Goal: Contribute content: Add original content to the website for others to see

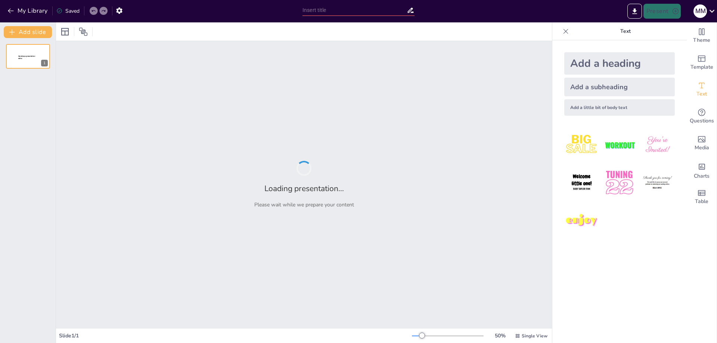
type input "Релігійні рухи в [GEOGRAPHIC_DATA] XVI століття: Вплив на суспільство"
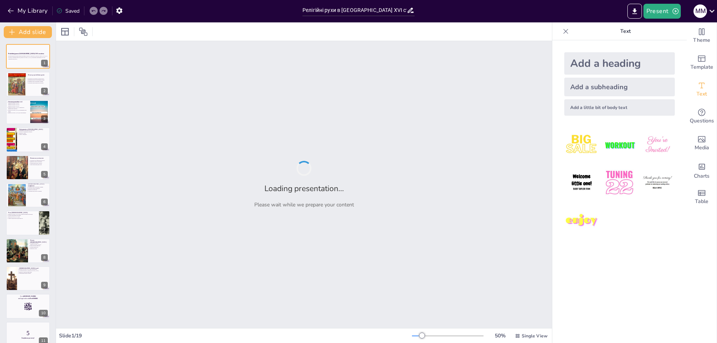
checkbox input "true"
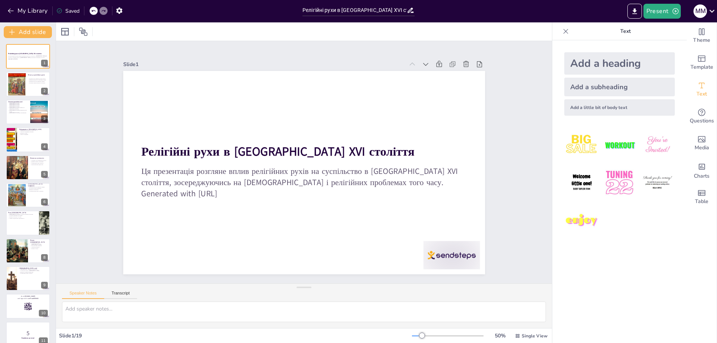
checkbox input "true"
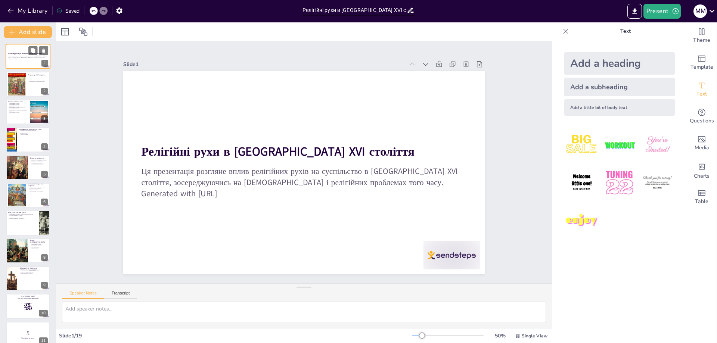
checkbox input "true"
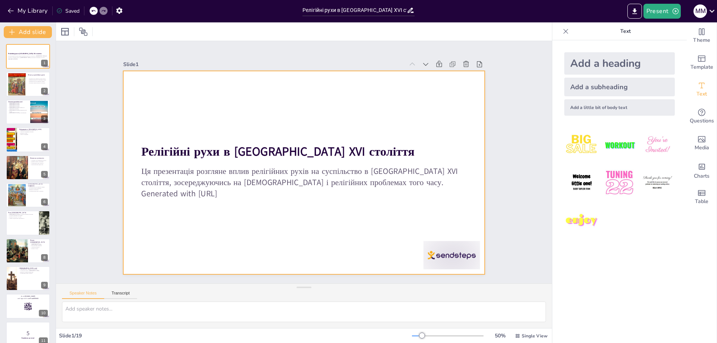
checkbox input "true"
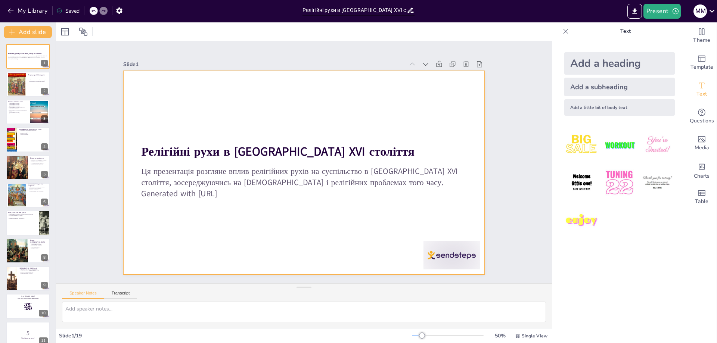
checkbox input "true"
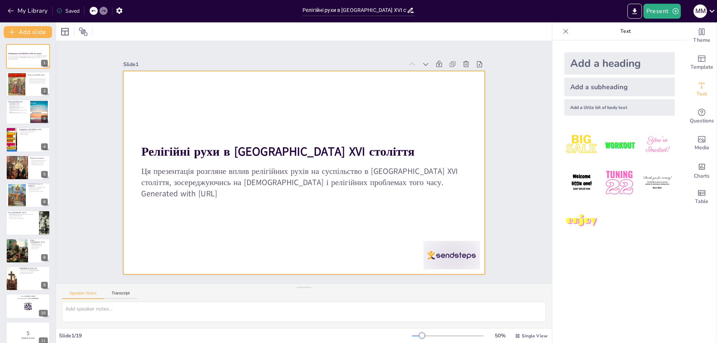
checkbox input "true"
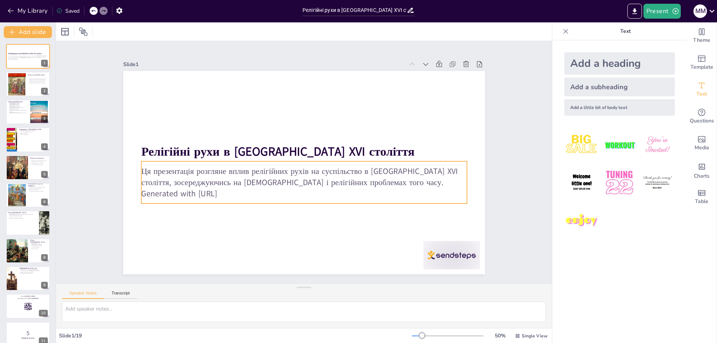
checkbox input "true"
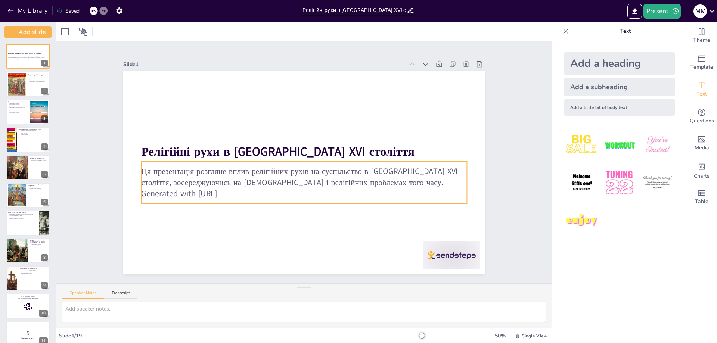
checkbox input "true"
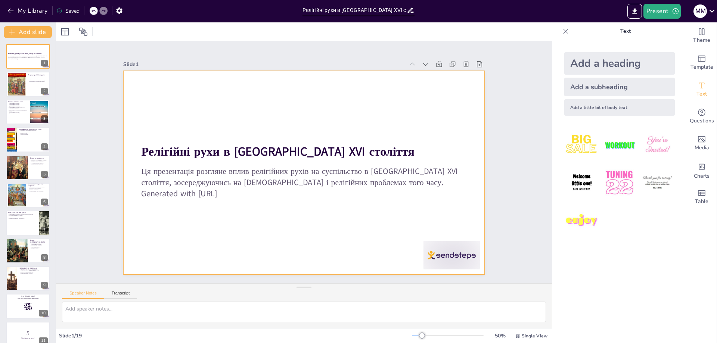
checkbox input "true"
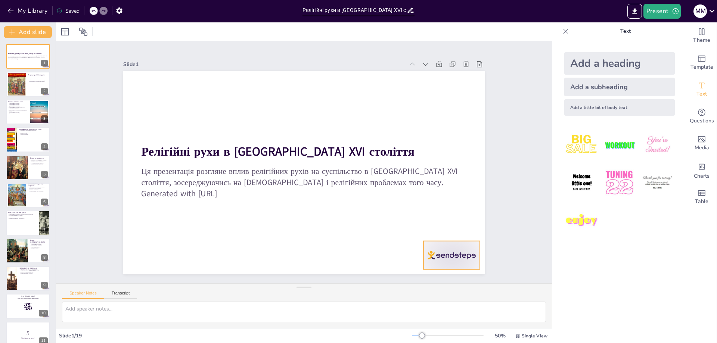
checkbox input "true"
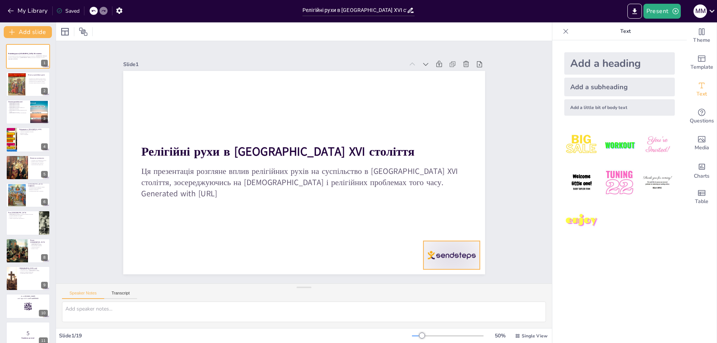
checkbox input "true"
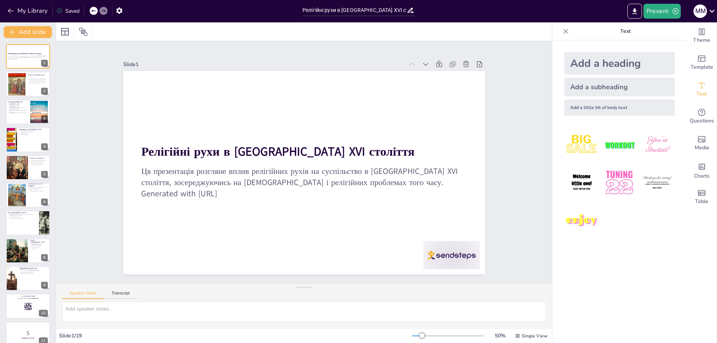
checkbox input "true"
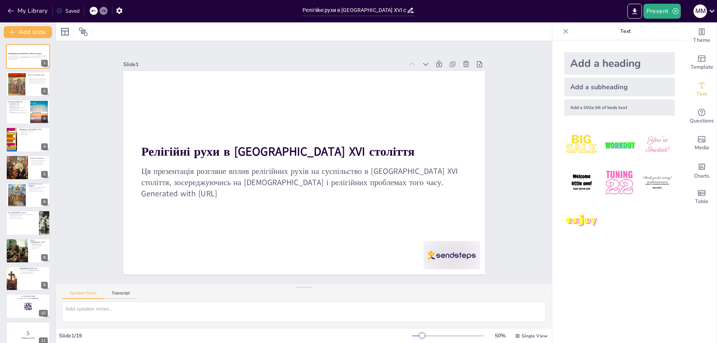
checkbox input "true"
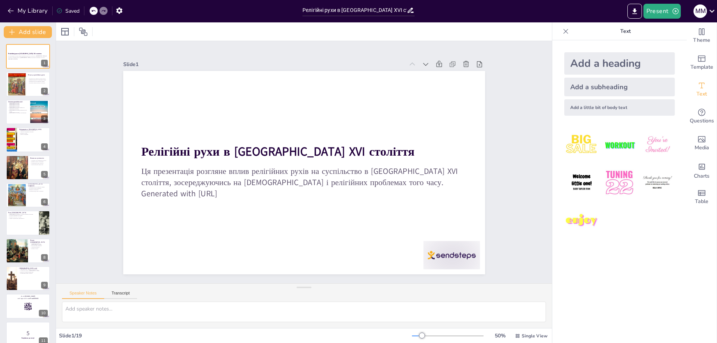
checkbox input "true"
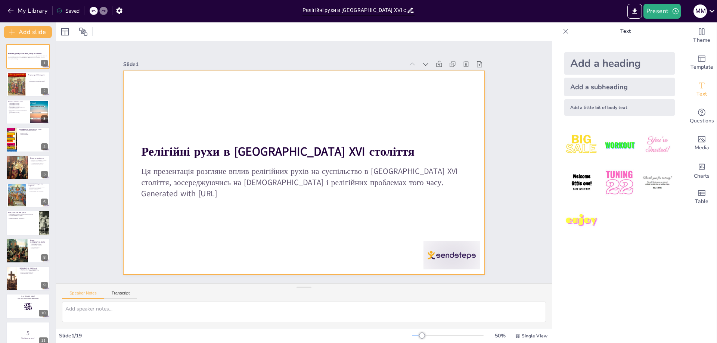
checkbox input "true"
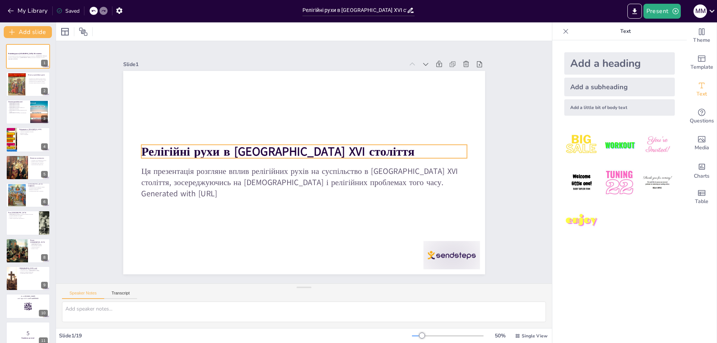
checkbox input "true"
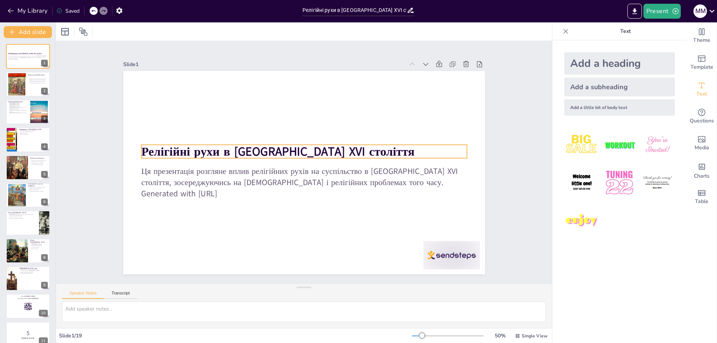
checkbox input "true"
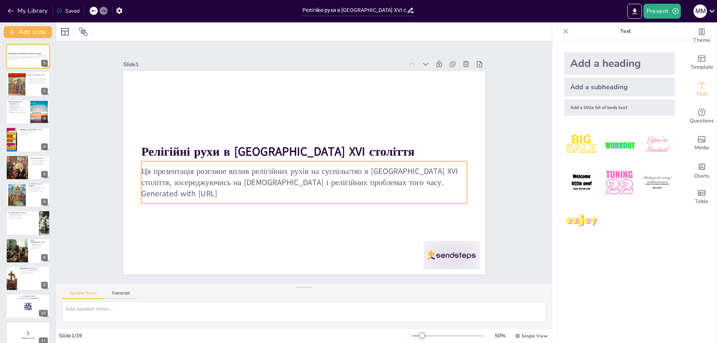
checkbox input "true"
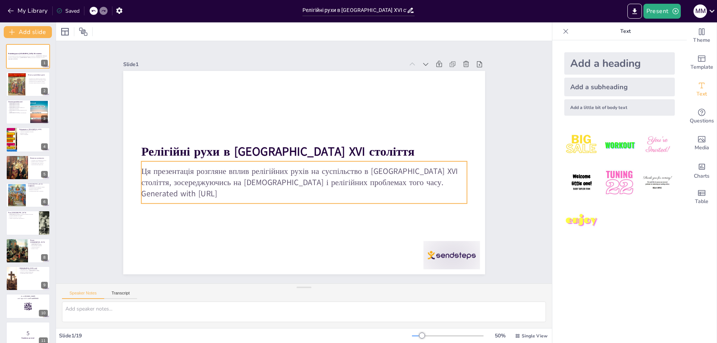
checkbox input "true"
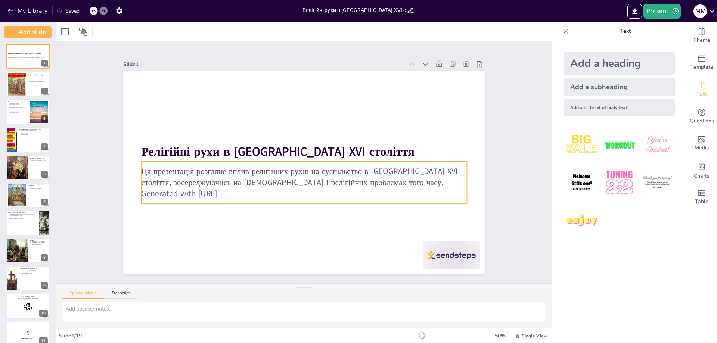
checkbox input "true"
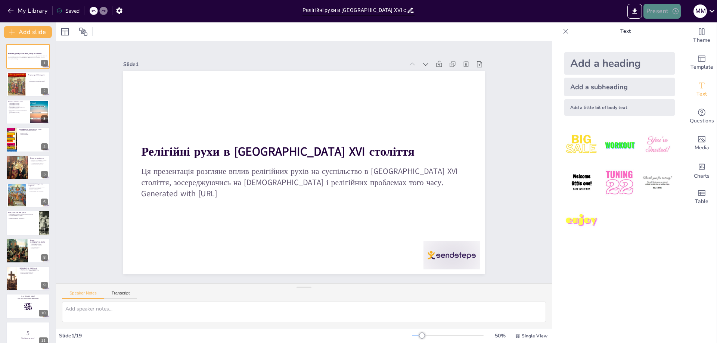
click at [664, 10] on button "Present" at bounding box center [661, 11] width 37 height 15
click at [661, 44] on li "Play presentation" at bounding box center [673, 46] width 59 height 12
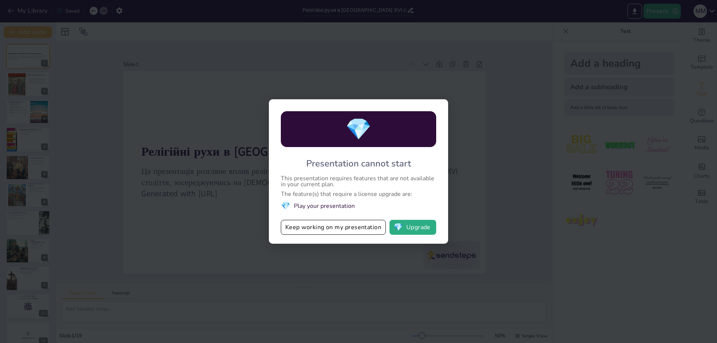
click at [468, 177] on div "💎 Presentation cannot start This presentation requires features that are not av…" at bounding box center [358, 171] width 717 height 343
click at [280, 78] on div "💎 Presentation cannot start This presentation requires features that are not av…" at bounding box center [358, 171] width 717 height 343
checkbox input "true"
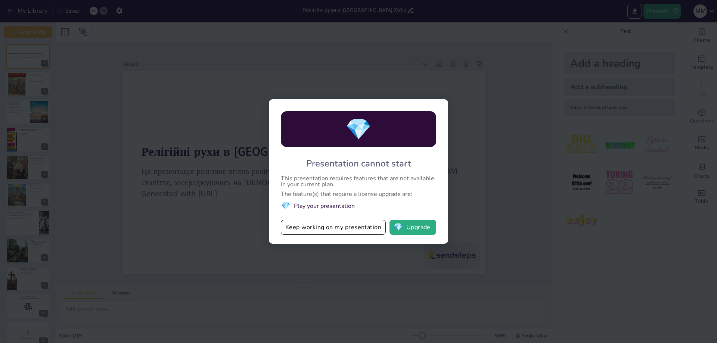
checkbox input "true"
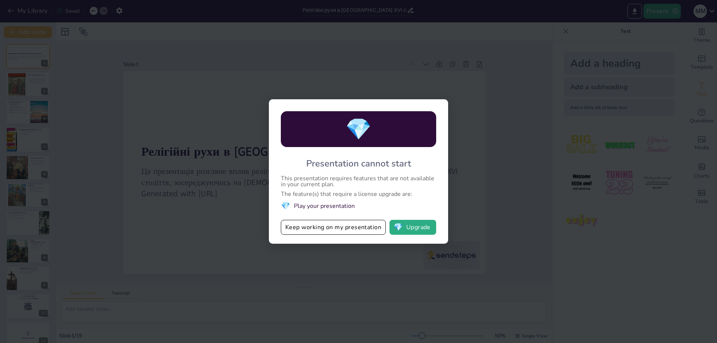
checkbox input "true"
click at [330, 229] on button "Keep working on my presentation" at bounding box center [333, 227] width 105 height 15
checkbox input "true"
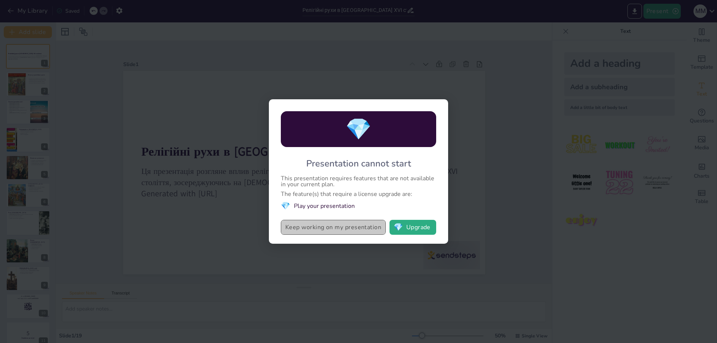
checkbox input "true"
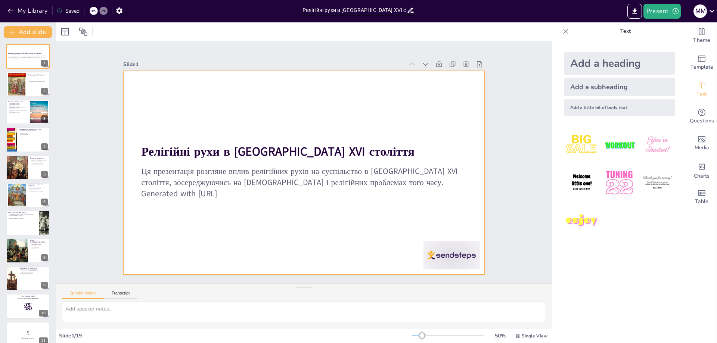
checkbox input "true"
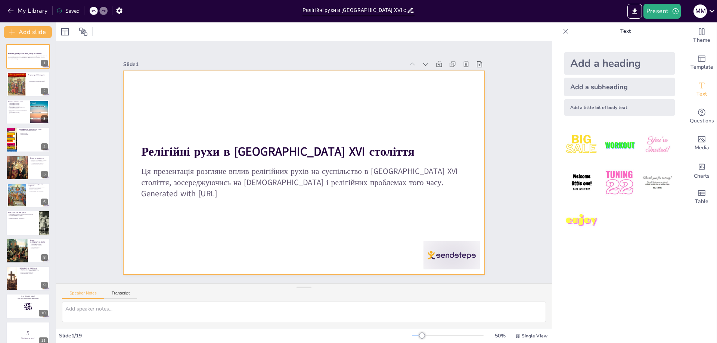
checkbox input "true"
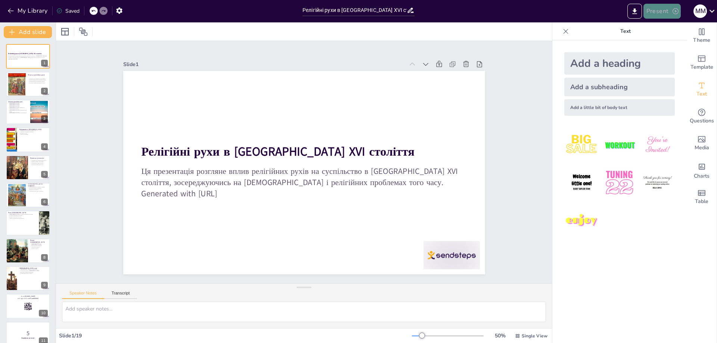
click at [673, 11] on icon "button" at bounding box center [674, 10] width 7 height 7
click at [669, 26] on li "Preview presentation" at bounding box center [673, 28] width 59 height 12
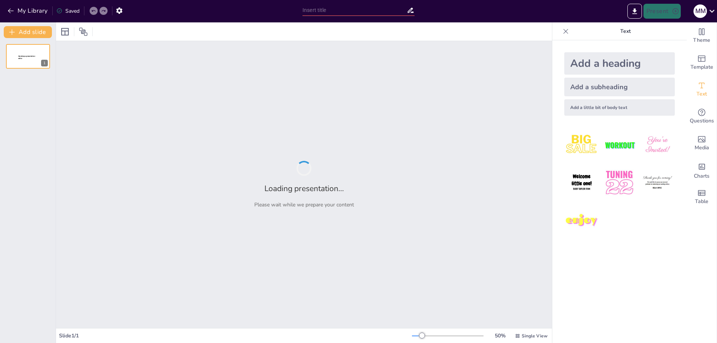
type input "Релігійні рухи в [GEOGRAPHIC_DATA] XVI століття: Вплив на суспільство"
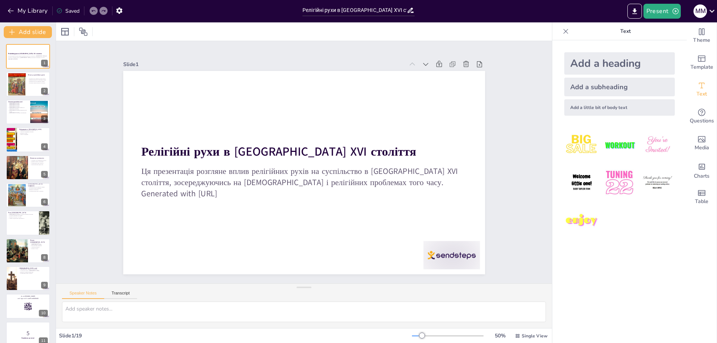
checkbox input "true"
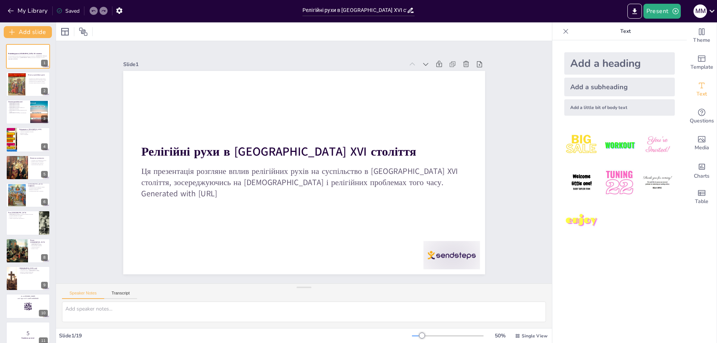
checkbox input "true"
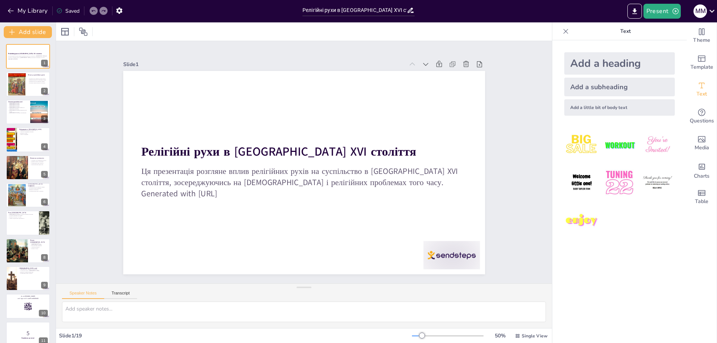
checkbox input "true"
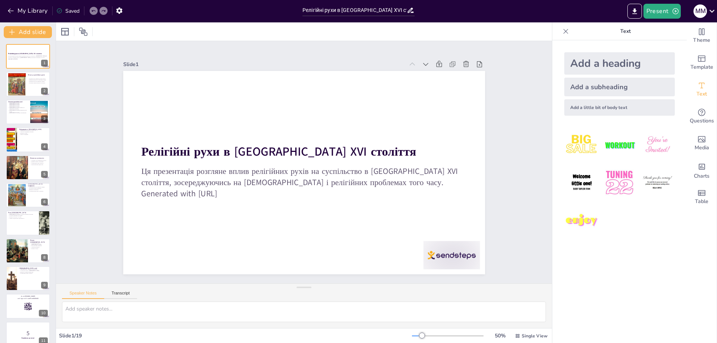
click at [612, 181] on img at bounding box center [619, 182] width 35 height 35
checkbox input "true"
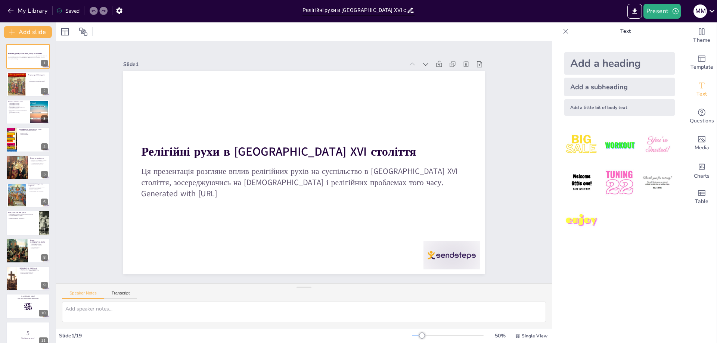
checkbox input "true"
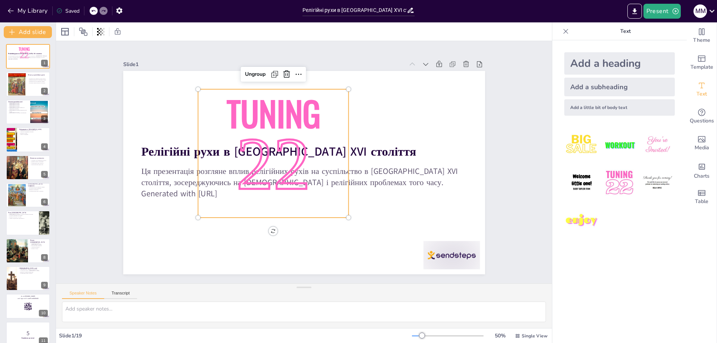
checkbox input "true"
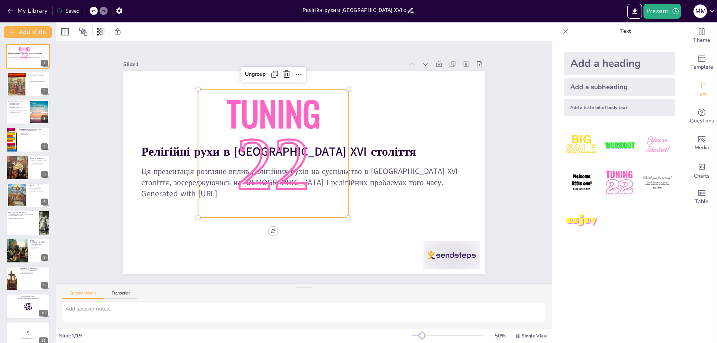
checkbox input "true"
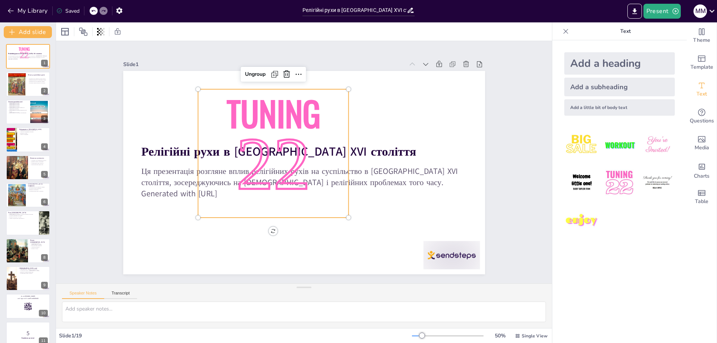
checkbox input "true"
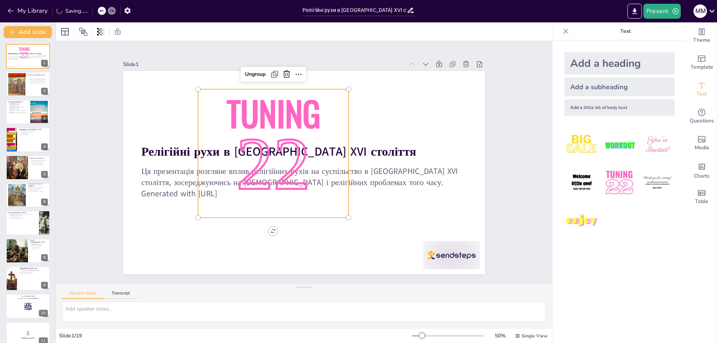
checkbox input "true"
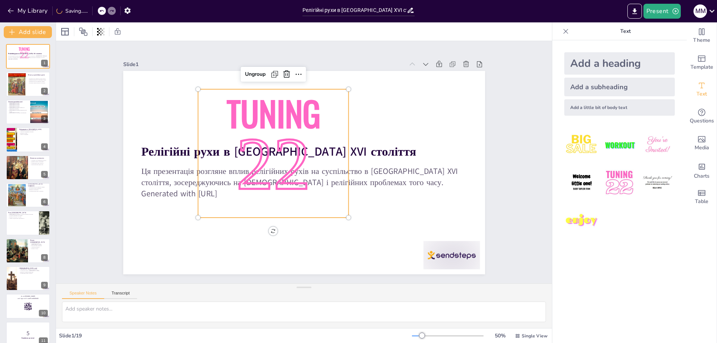
checkbox input "true"
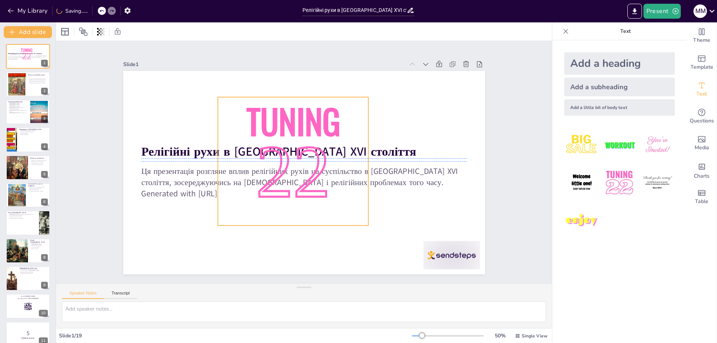
checkbox input "true"
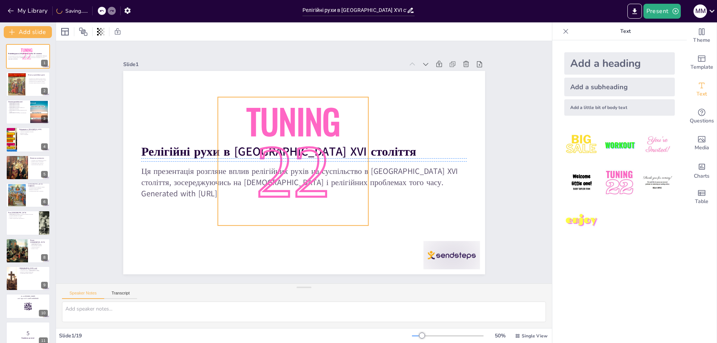
checkbox input "true"
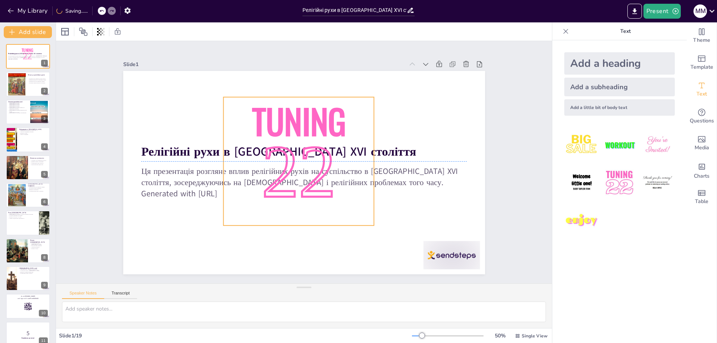
drag, startPoint x: 283, startPoint y: 108, endPoint x: 309, endPoint y: 116, distance: 26.7
click at [309, 116] on span "Tuning" at bounding box center [307, 120] width 102 height 68
checkbox input "true"
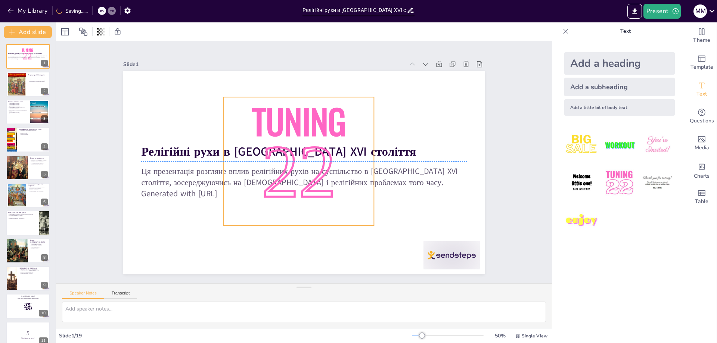
checkbox input "true"
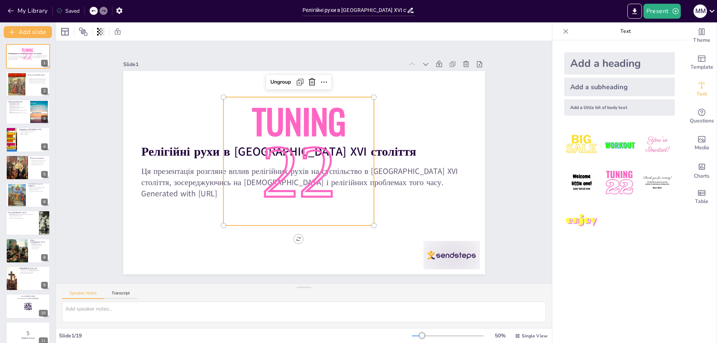
checkbox input "true"
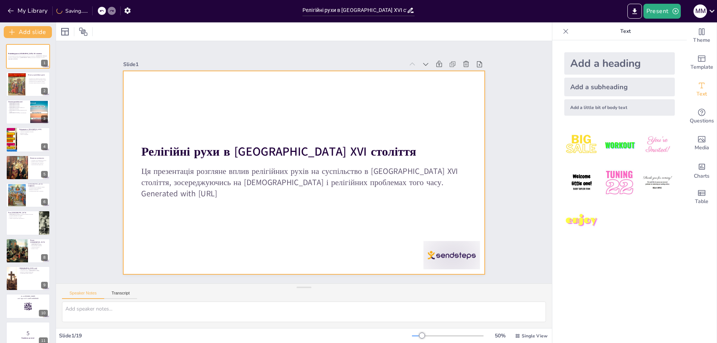
checkbox input "true"
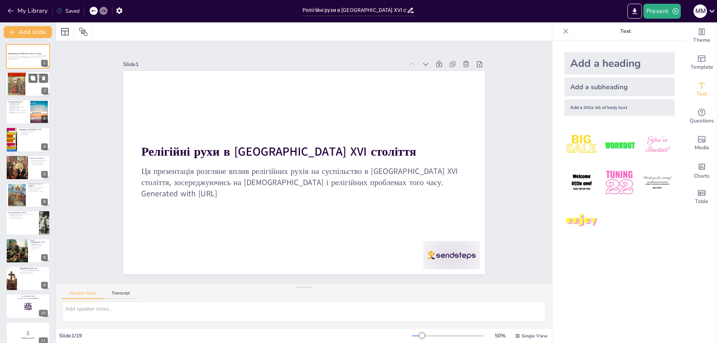
checkbox input "true"
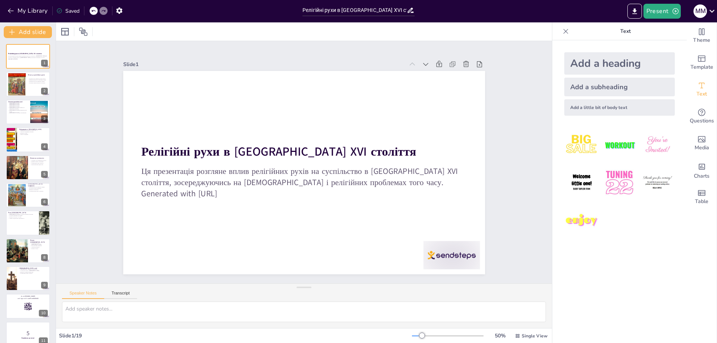
checkbox input "true"
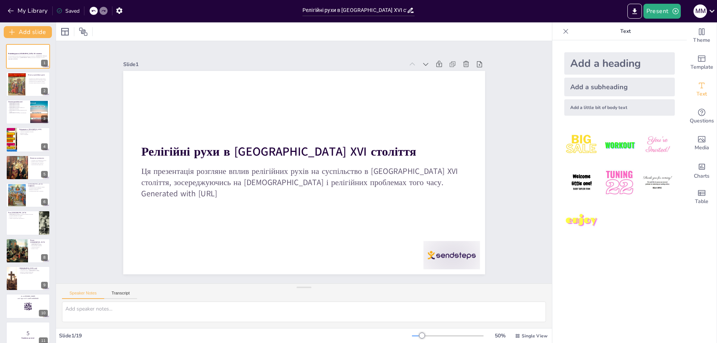
checkbox input "true"
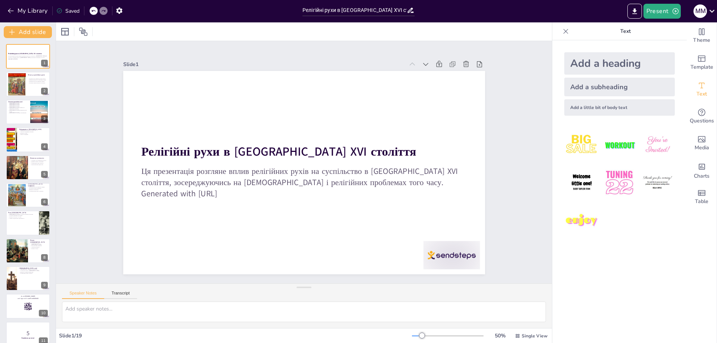
checkbox input "true"
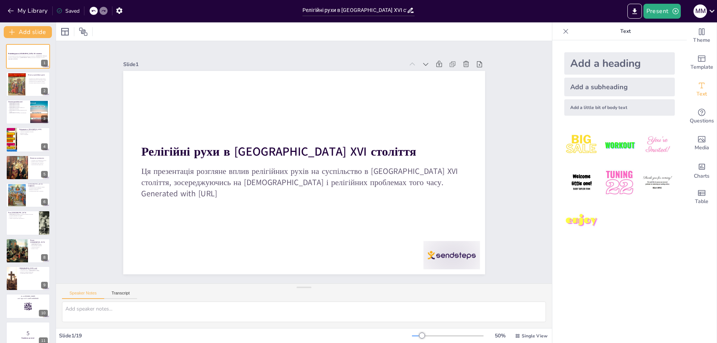
checkbox input "true"
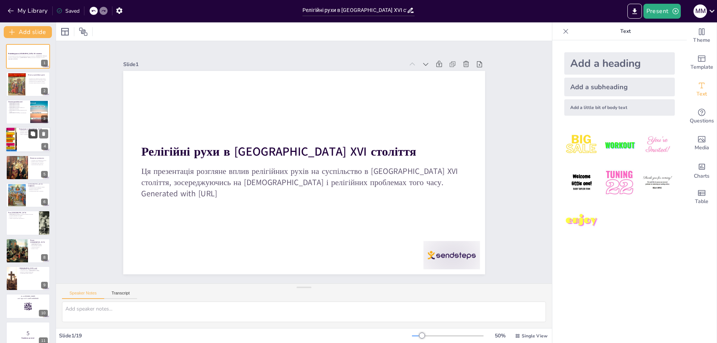
checkbox input "true"
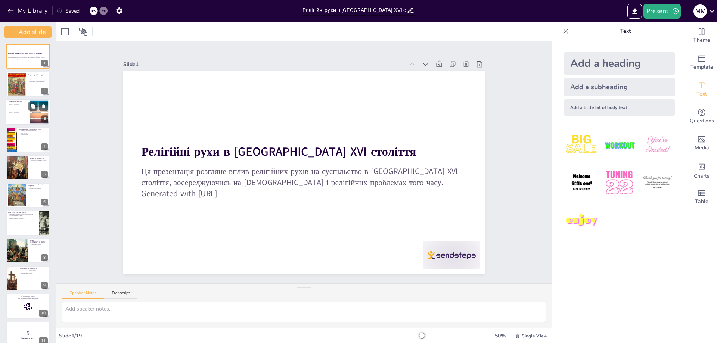
checkbox input "true"
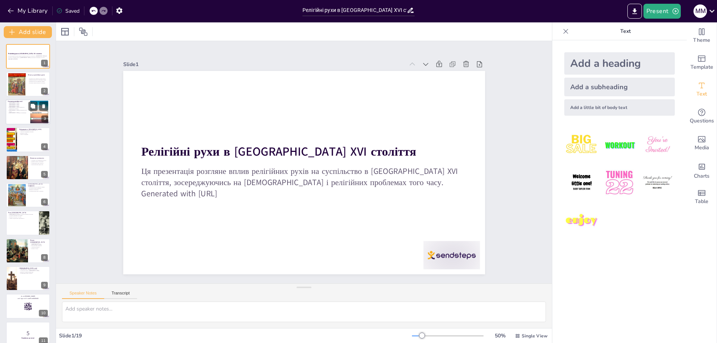
checkbox input "true"
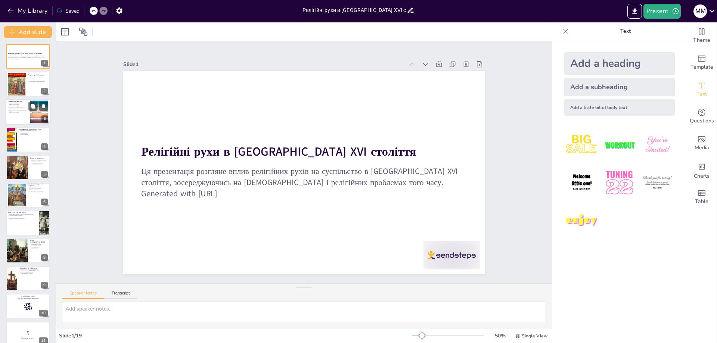
checkbox input "true"
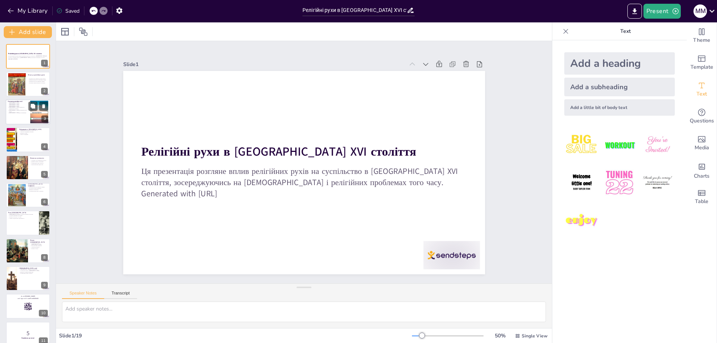
checkbox input "true"
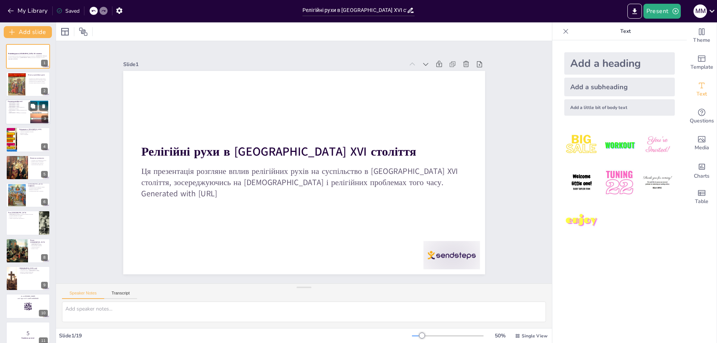
click at [21, 113] on div at bounding box center [28, 111] width 45 height 25
type textarea "Три основні релігійні течії, які існували в Україні XVI століття, включали прав…"
checkbox input "true"
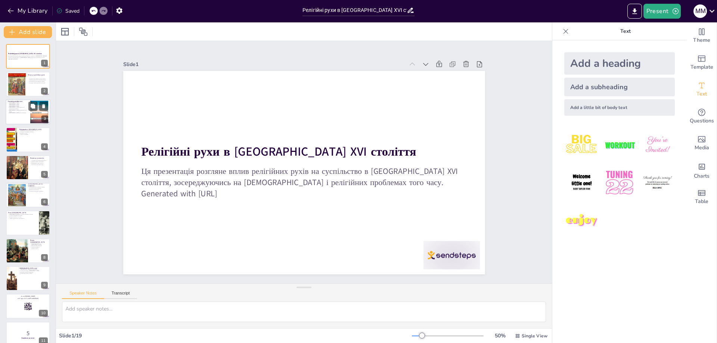
checkbox input "true"
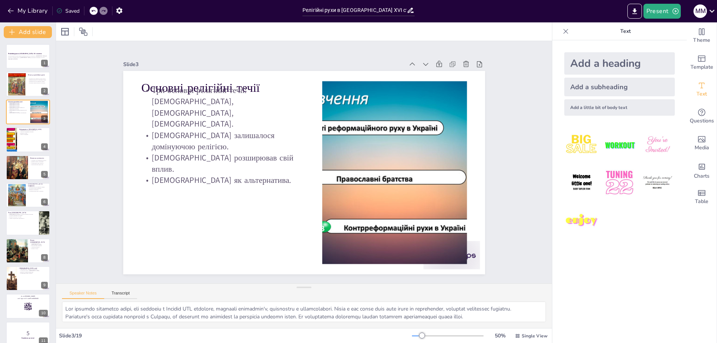
checkbox input "true"
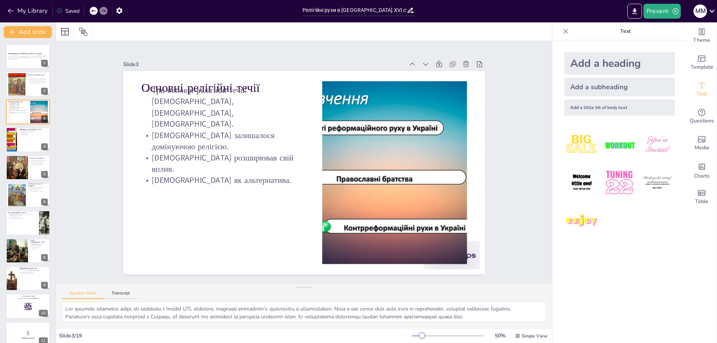
checkbox input "true"
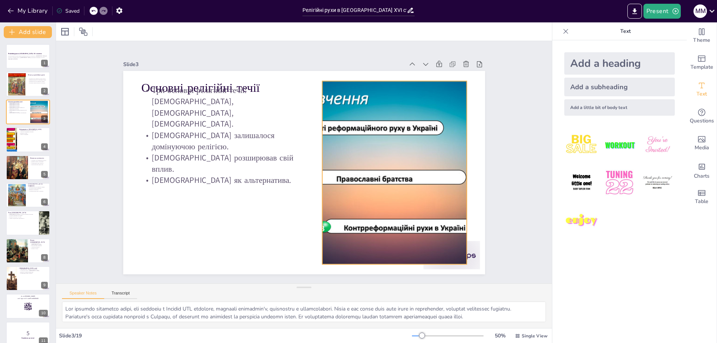
checkbox input "true"
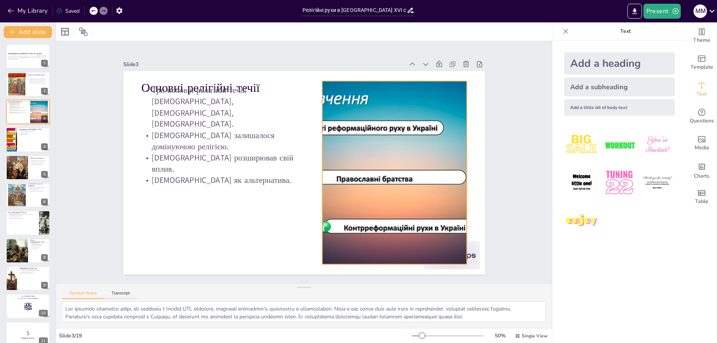
click at [344, 145] on div at bounding box center [390, 191] width 356 height 247
checkbox input "true"
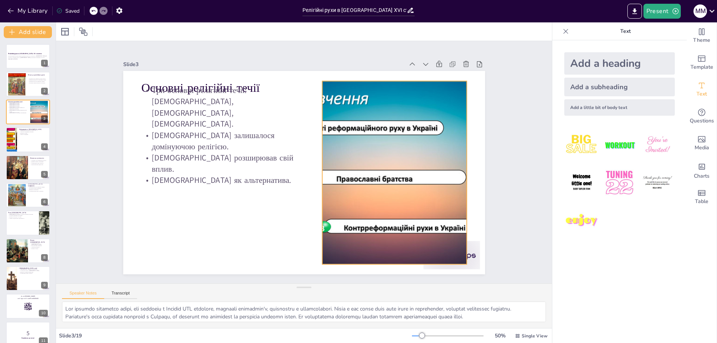
checkbox input "true"
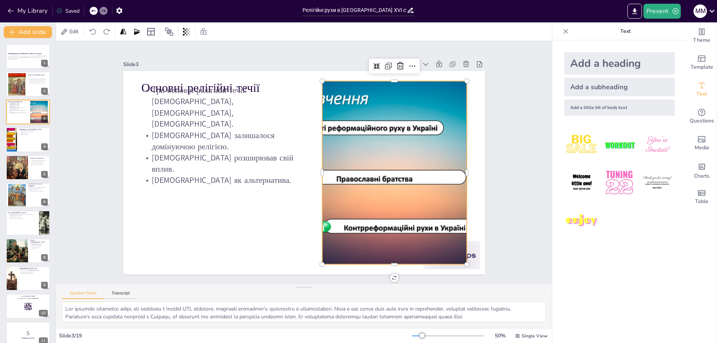
checkbox input "true"
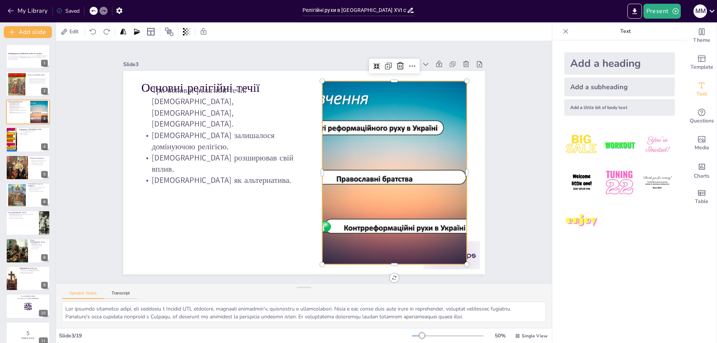
checkbox input "true"
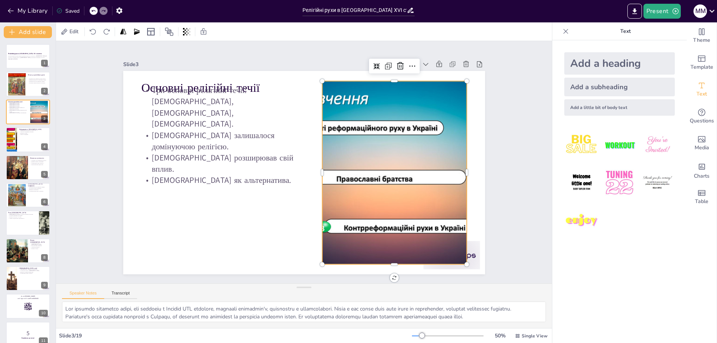
checkbox input "true"
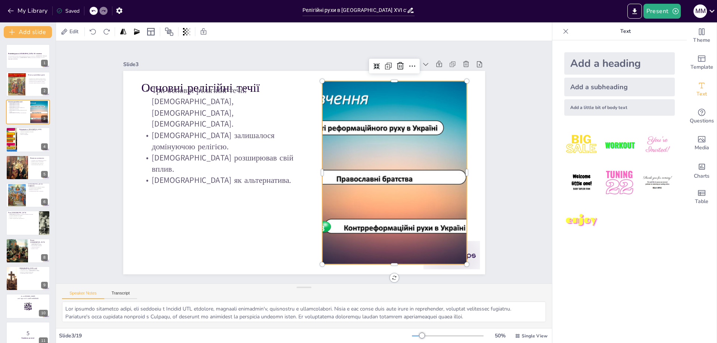
checkbox input "true"
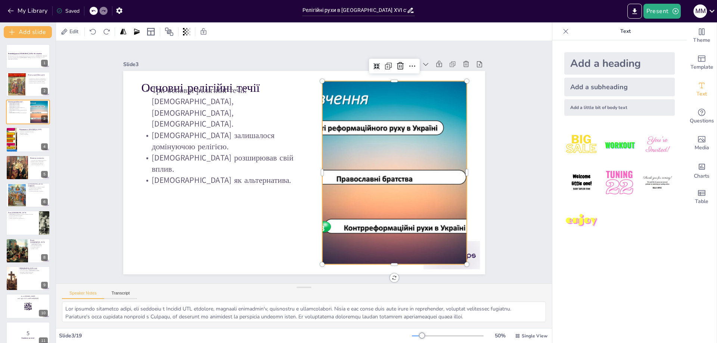
checkbox input "true"
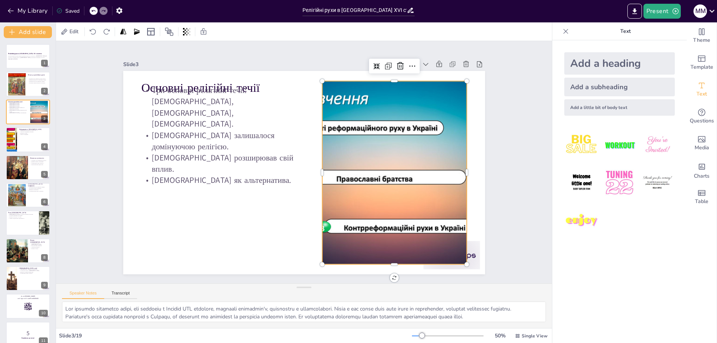
checkbox input "true"
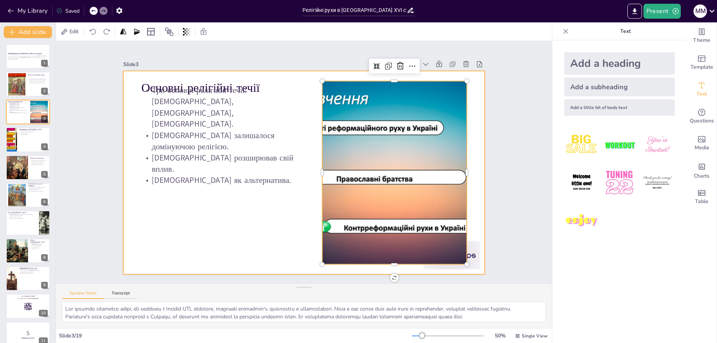
checkbox input "true"
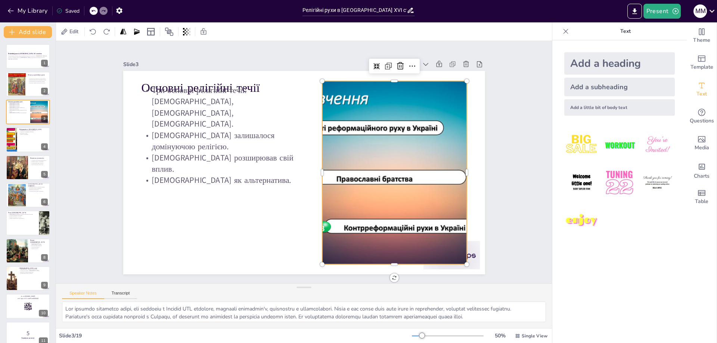
checkbox input "true"
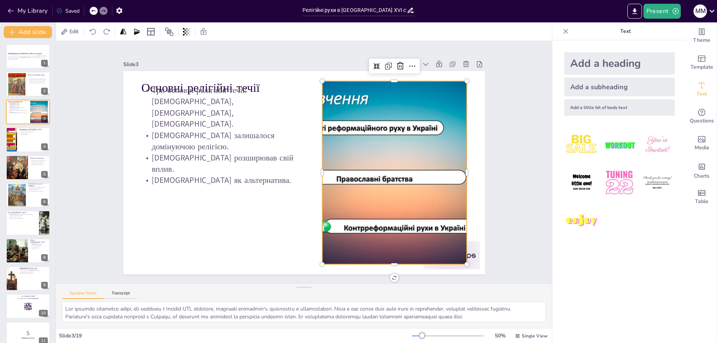
checkbox input "true"
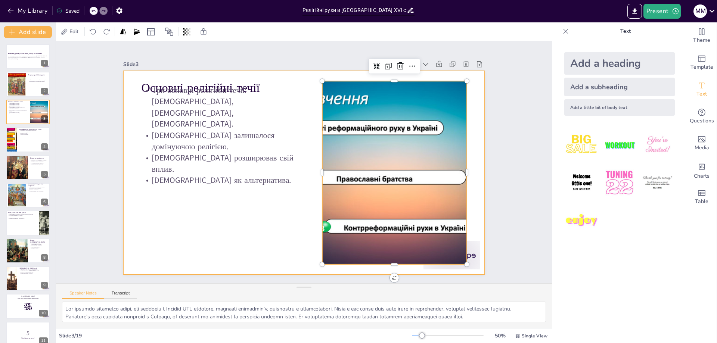
checkbox input "true"
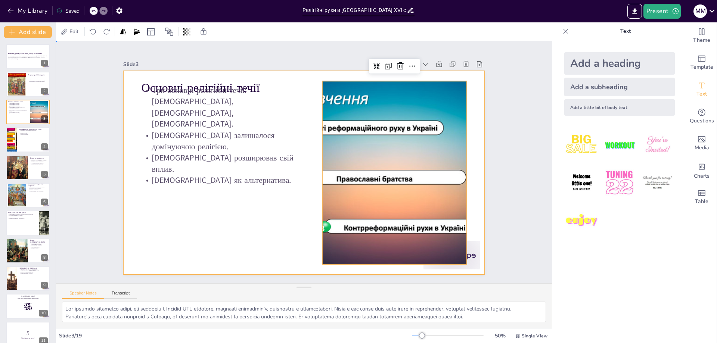
click at [301, 89] on div at bounding box center [302, 173] width 381 height 240
checkbox input "true"
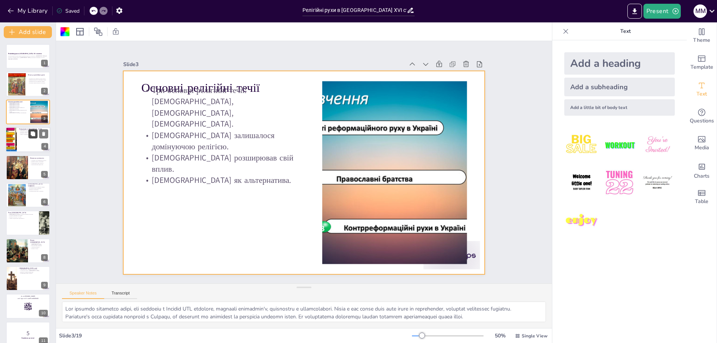
click at [31, 138] on button at bounding box center [32, 134] width 9 height 9
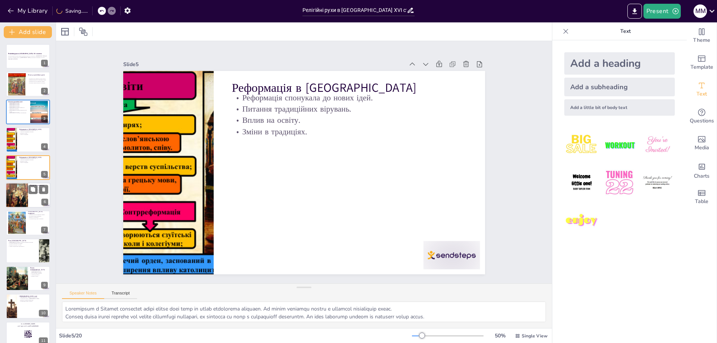
click at [27, 193] on div at bounding box center [17, 195] width 42 height 25
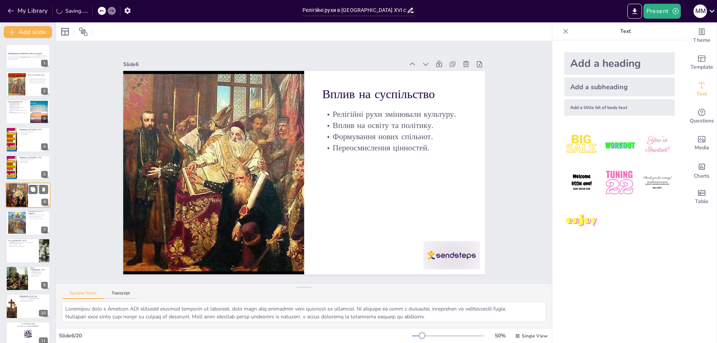
scroll to position [5, 0]
